Goal: Information Seeking & Learning: Find specific fact

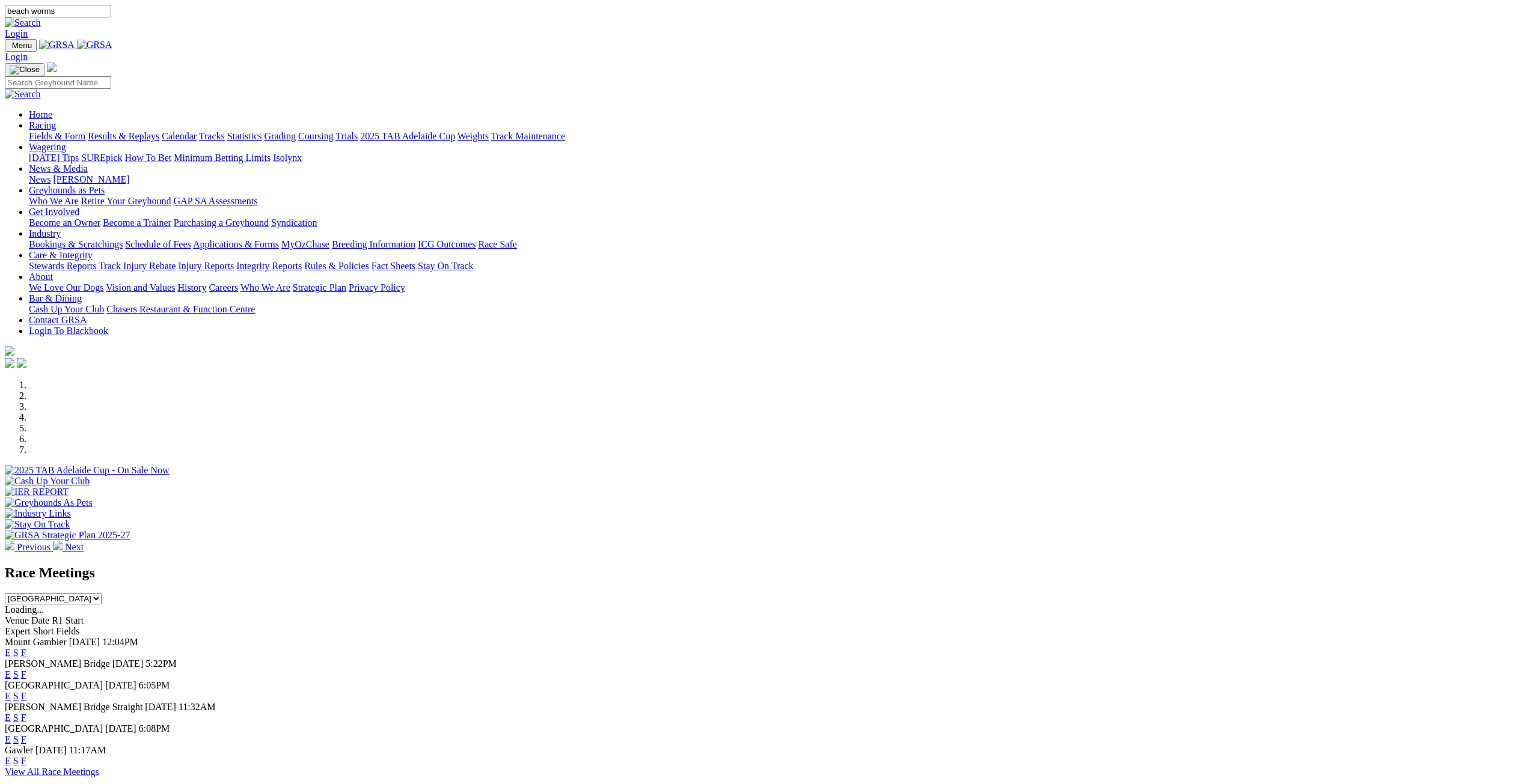
type input "beach worms"
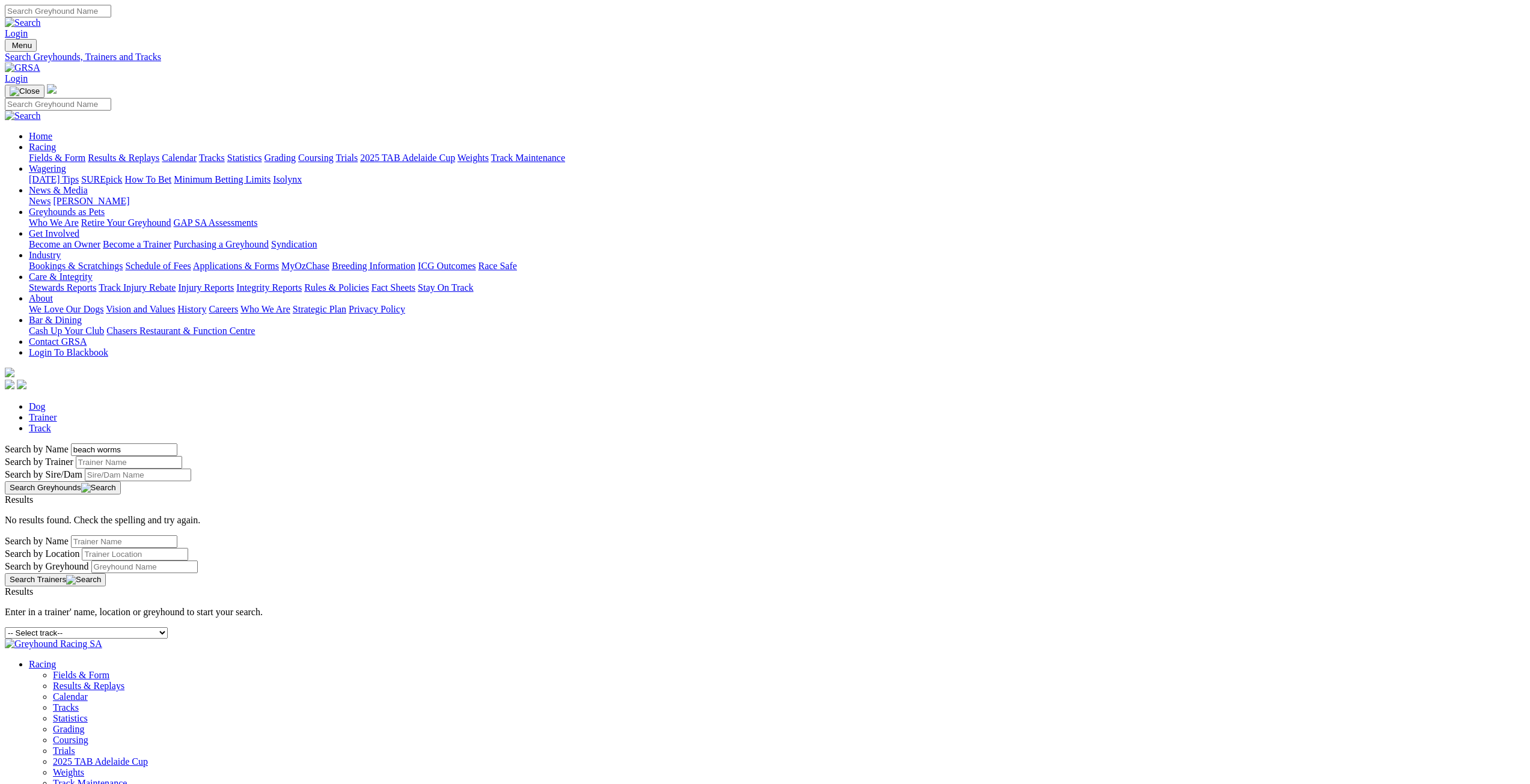
click at [57, 412] on link "Trainer" at bounding box center [42, 417] width 29 height 10
click at [112, 17] on input "Search" at bounding box center [57, 11] width 106 height 13
click at [51, 423] on link "Track" at bounding box center [40, 428] width 22 height 10
click at [57, 412] on link "Trainer" at bounding box center [42, 417] width 29 height 10
click at [177, 444] on input "Search by Greyhound name" at bounding box center [124, 450] width 106 height 13
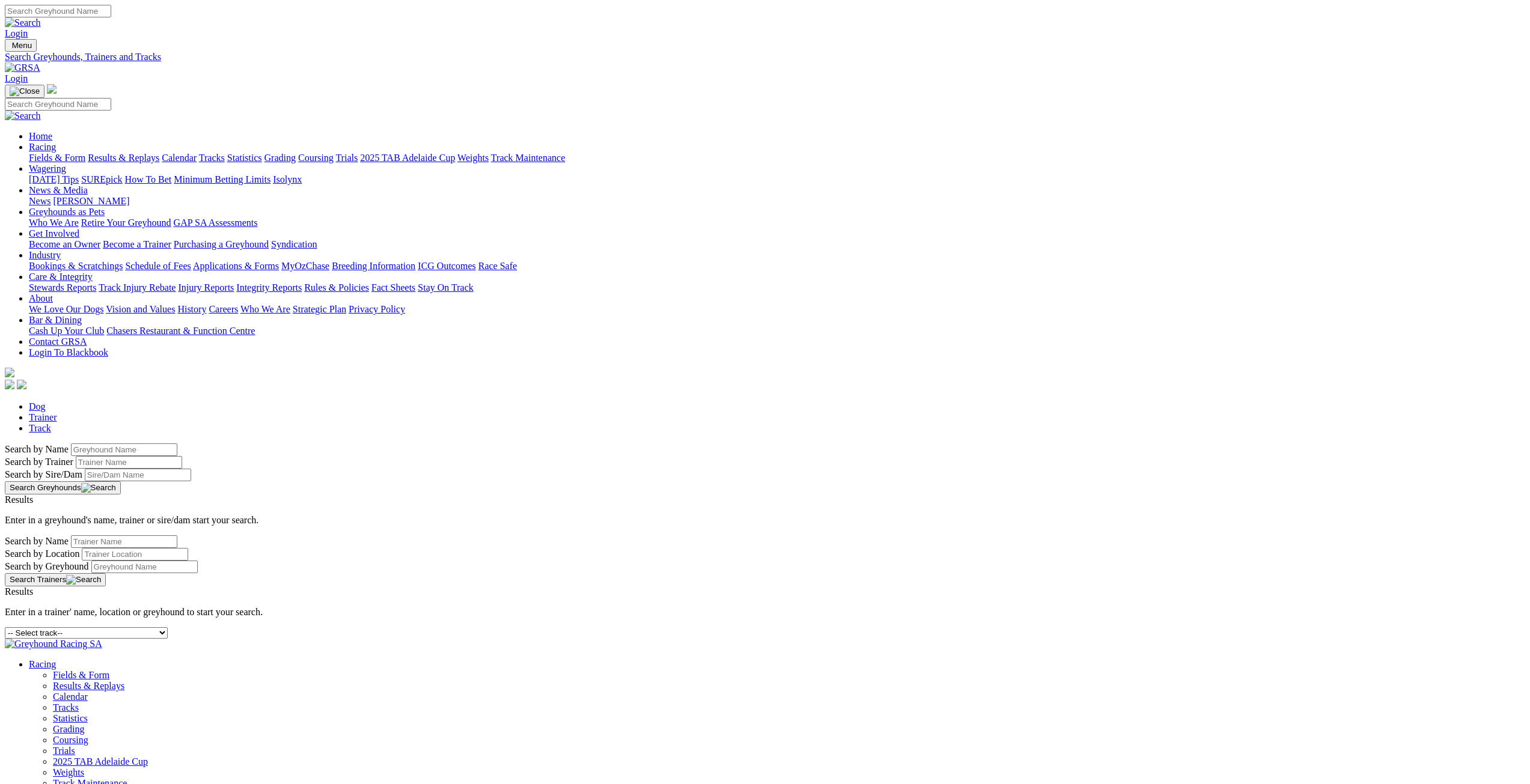
click at [436, 444] on div "Search by Name Search by Trainer Search by Sire/Dam Search Greyhounds" at bounding box center [765, 469] width 1521 height 51
click at [182, 456] on input "Search by Trainer name" at bounding box center [128, 462] width 106 height 13
type input "rawlings"
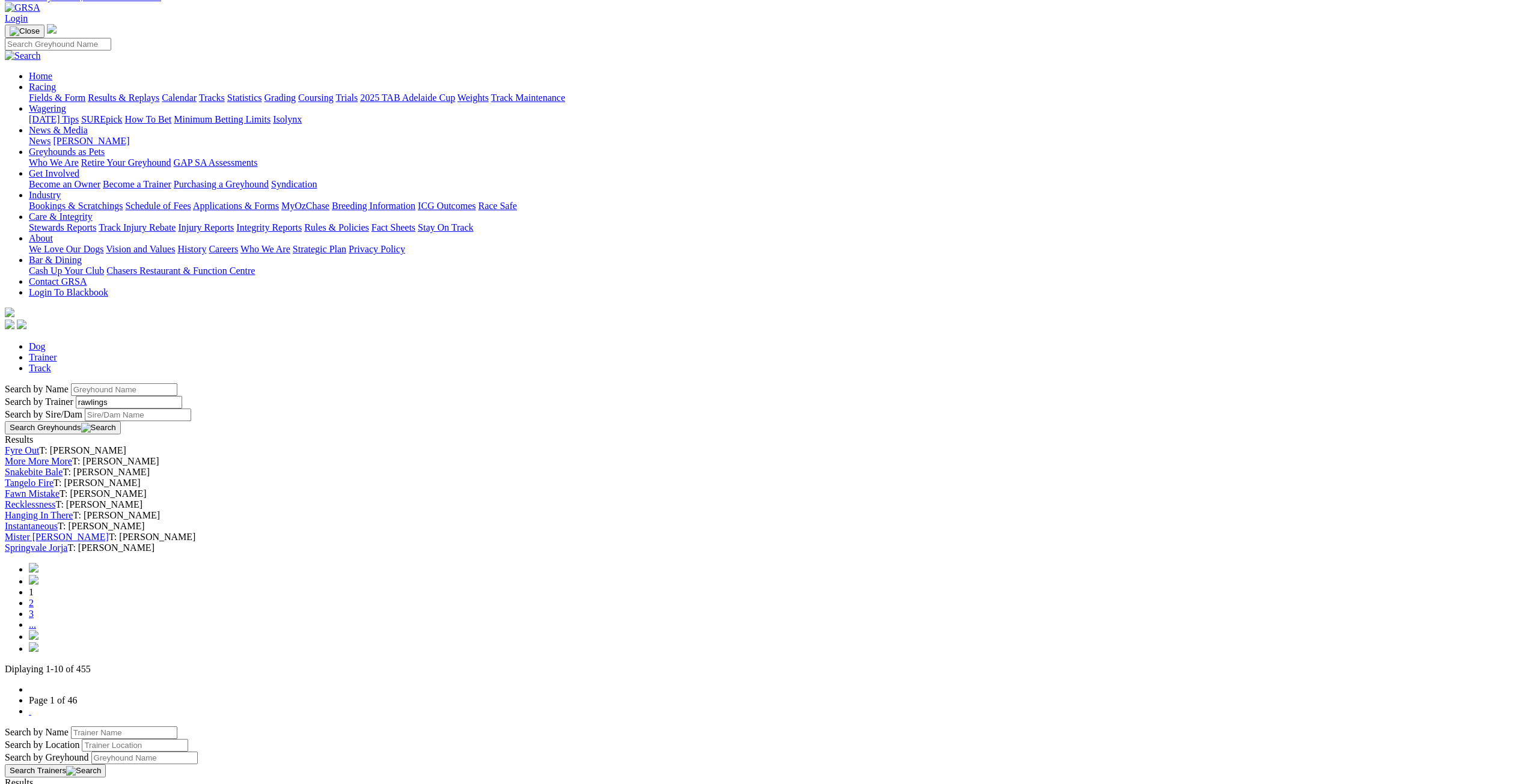
scroll to position [120, 0]
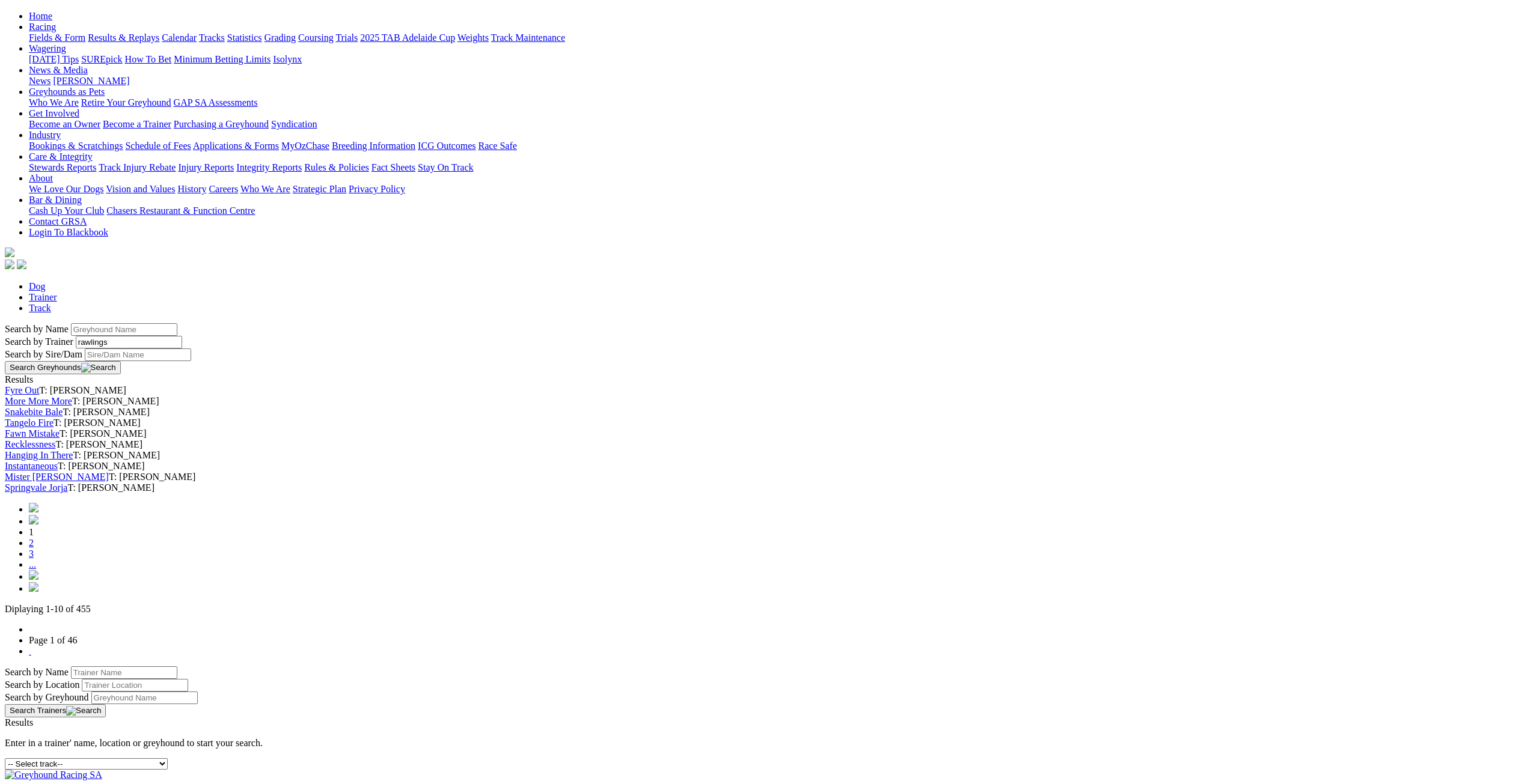
drag, startPoint x: 468, startPoint y: 729, endPoint x: 408, endPoint y: 732, distance: 60.1
click at [408, 493] on div "Springvale Jorja T: Gino Grgurovic" at bounding box center [765, 488] width 1521 height 11
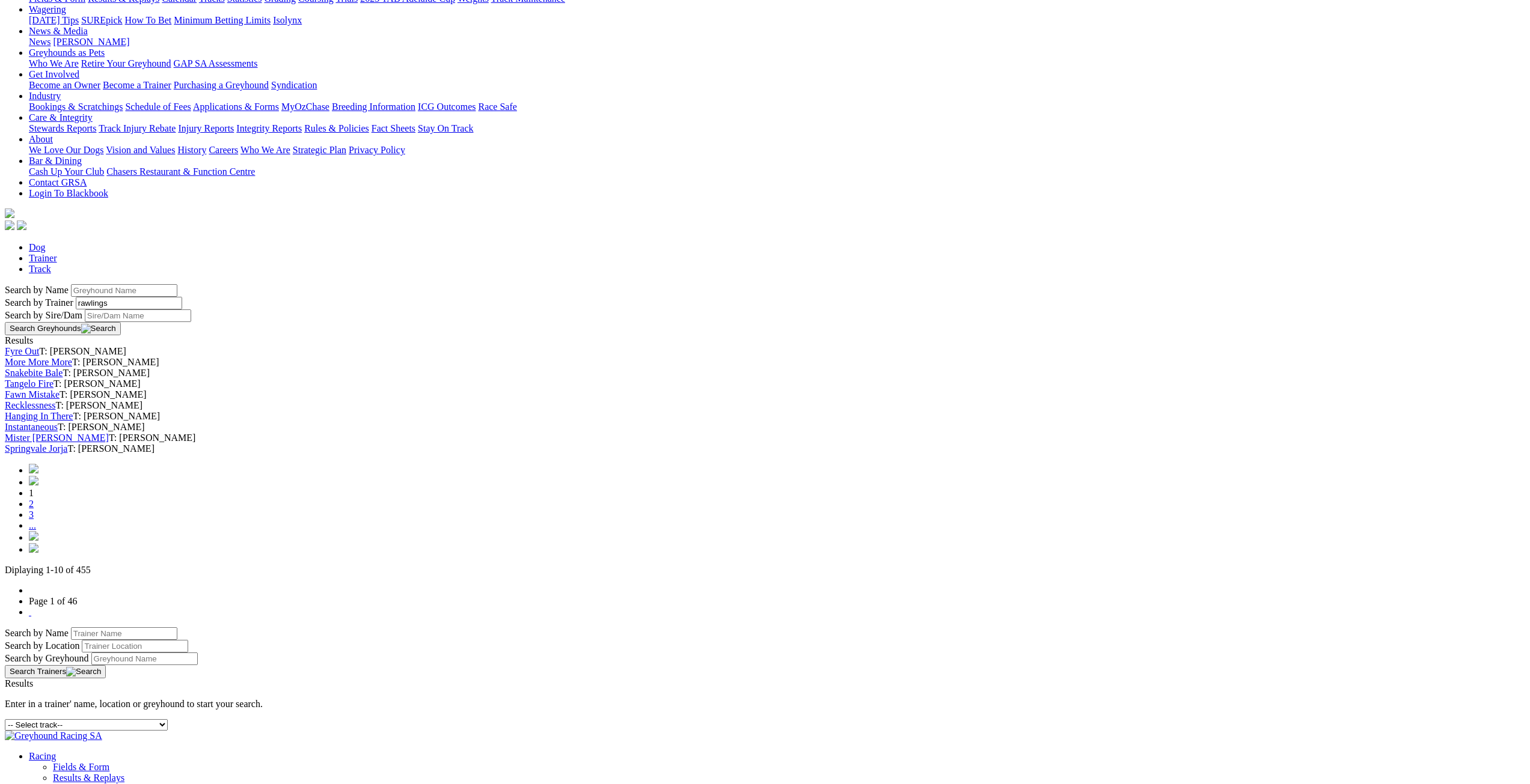
scroll to position [180, 0]
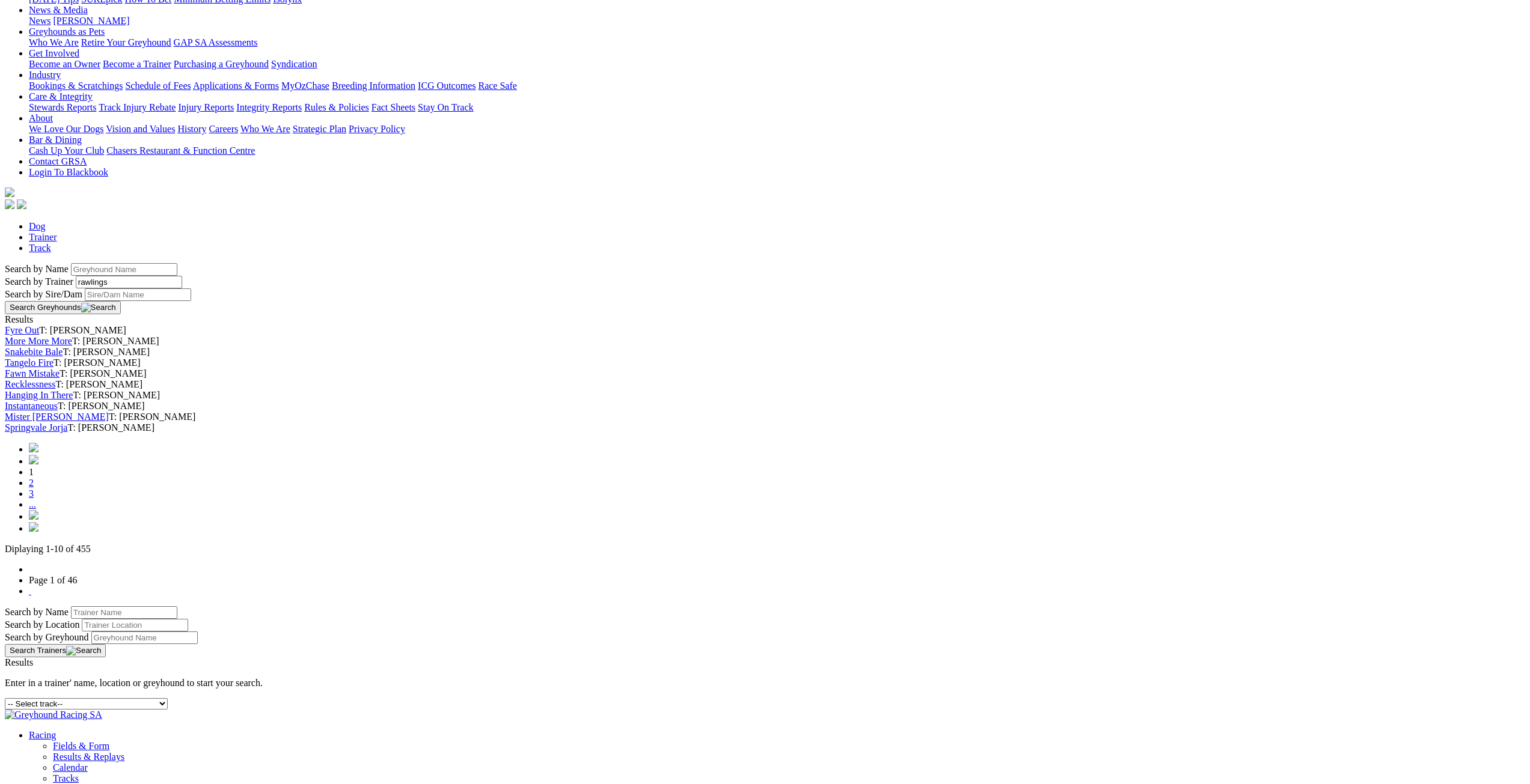
click at [54, 358] on link "Tangelo Fire" at bounding box center [29, 362] width 49 height 10
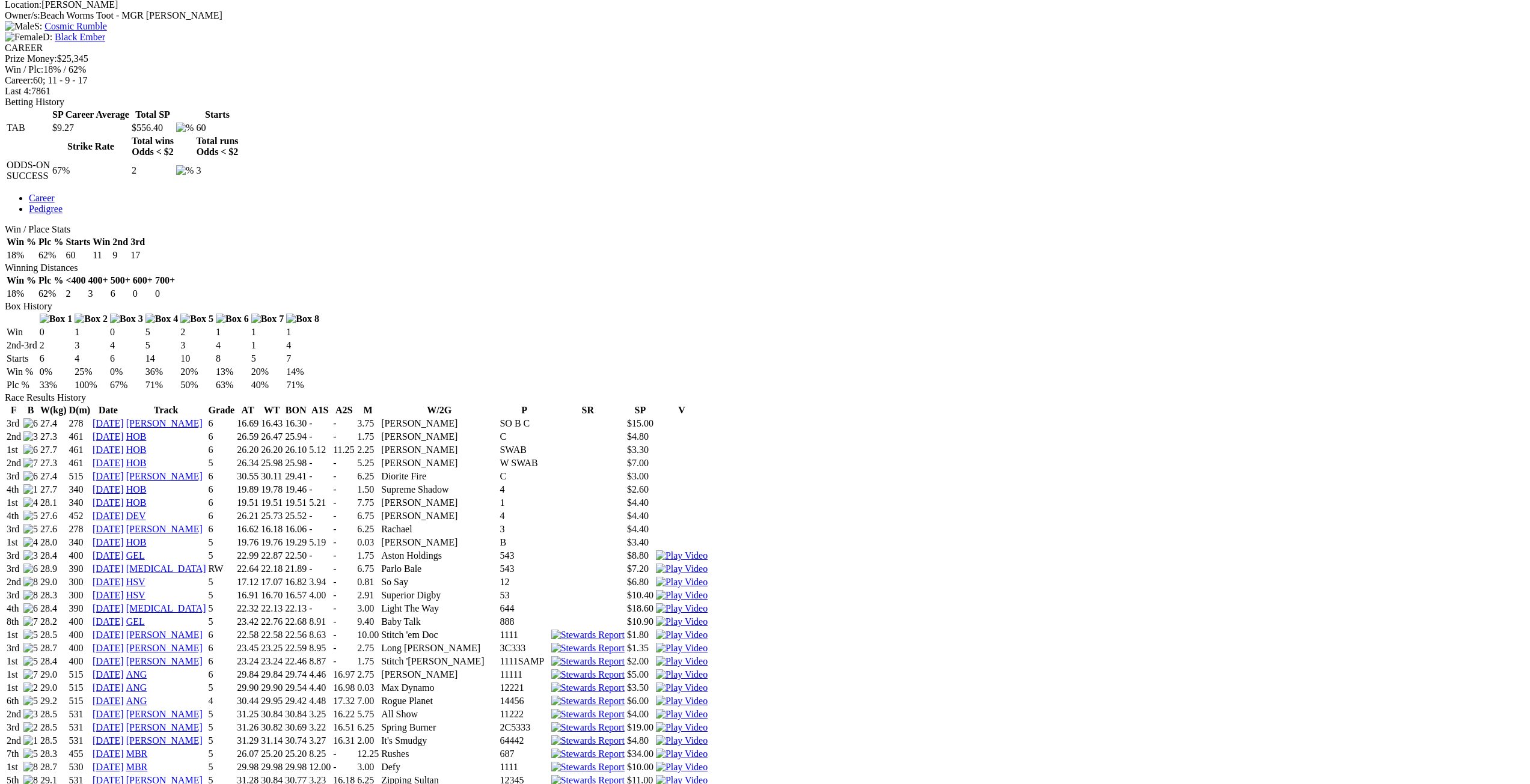
scroll to position [721, 0]
